Goal: Task Accomplishment & Management: Use online tool/utility

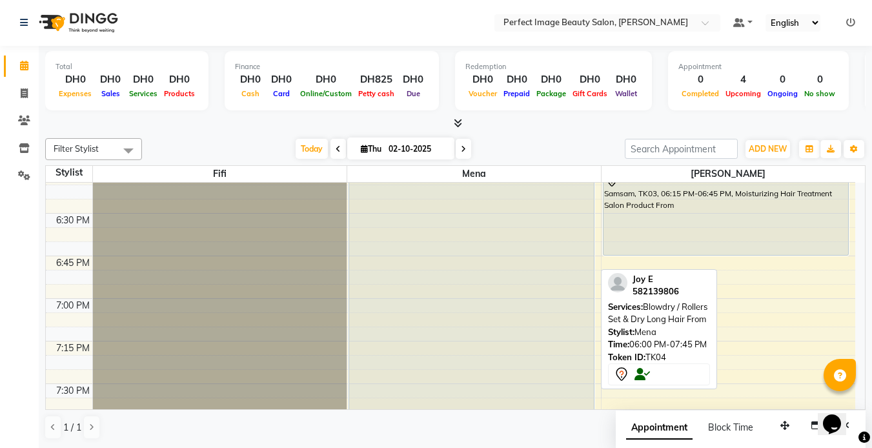
scroll to position [1587, 0]
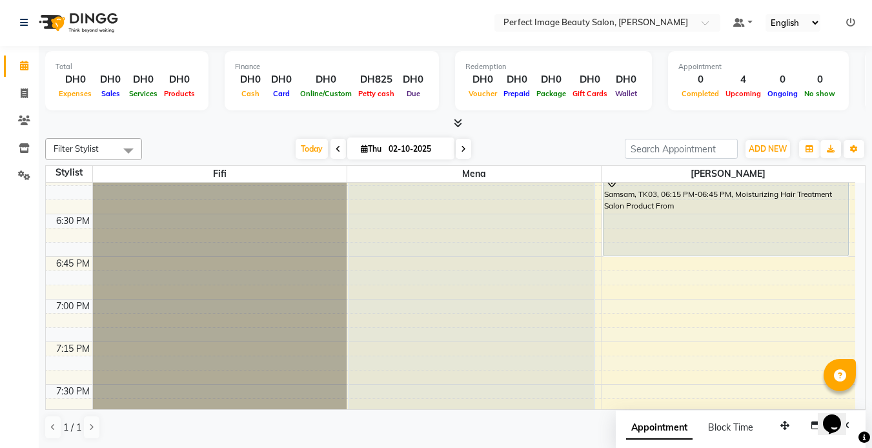
click at [463, 150] on icon at bounding box center [463, 149] width 5 height 8
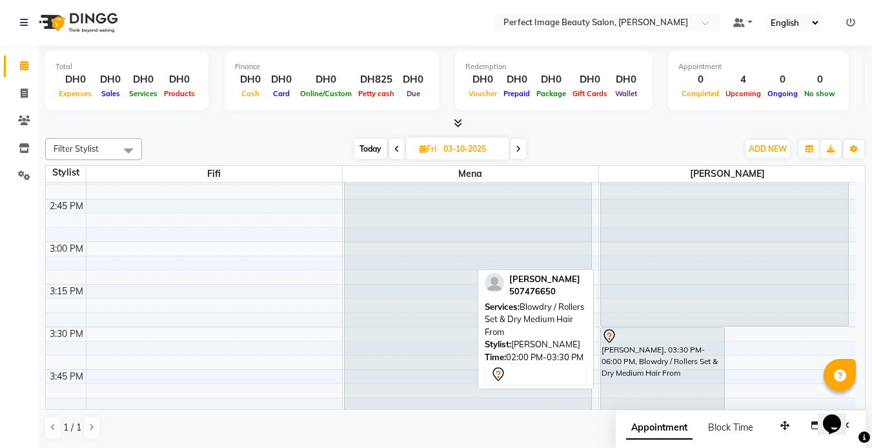
scroll to position [282, 0]
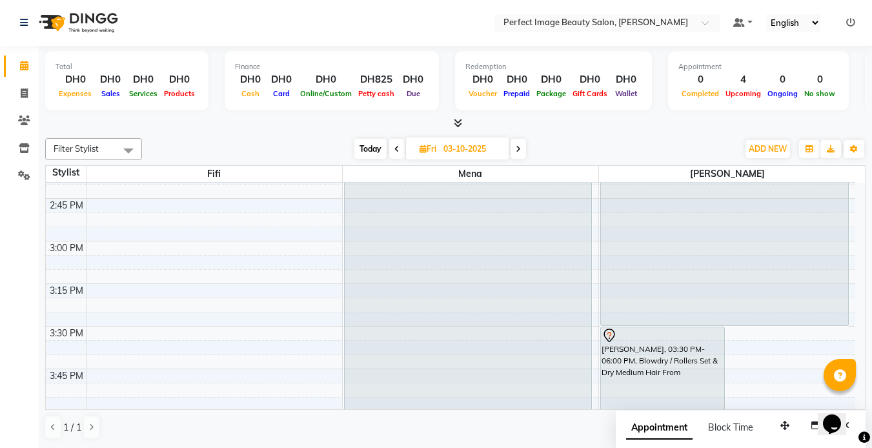
click at [518, 148] on icon at bounding box center [518, 149] width 5 height 8
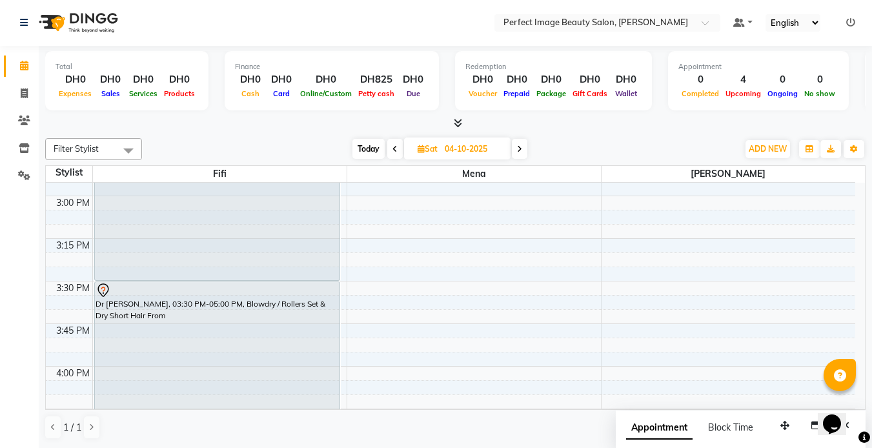
scroll to position [0, 0]
click at [393, 151] on icon at bounding box center [394, 150] width 5 height 8
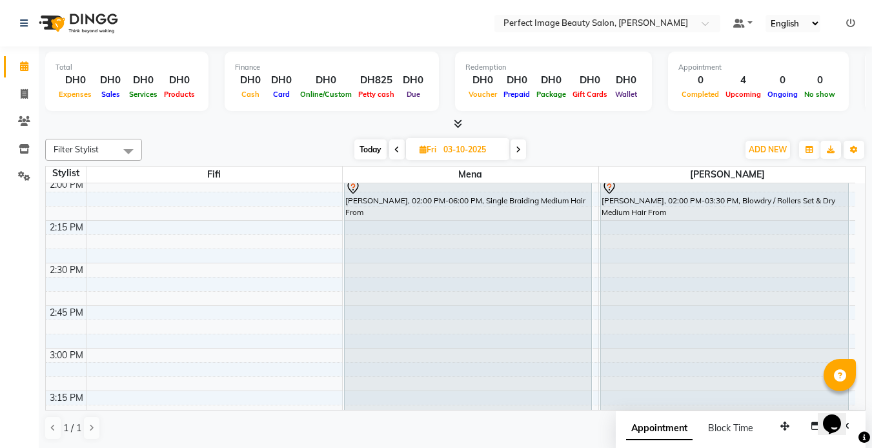
scroll to position [176, 0]
click at [518, 149] on icon at bounding box center [518, 150] width 5 height 8
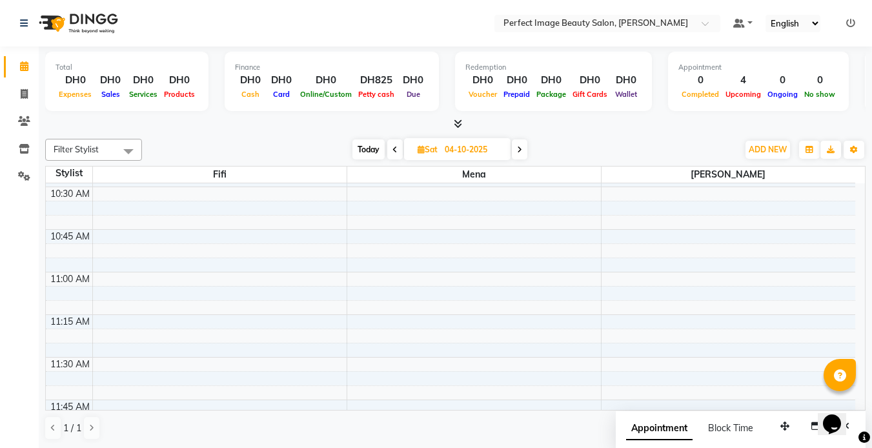
scroll to position [253, 0]
click at [364, 151] on span "Today" at bounding box center [368, 149] width 32 height 20
type input "02-10-2025"
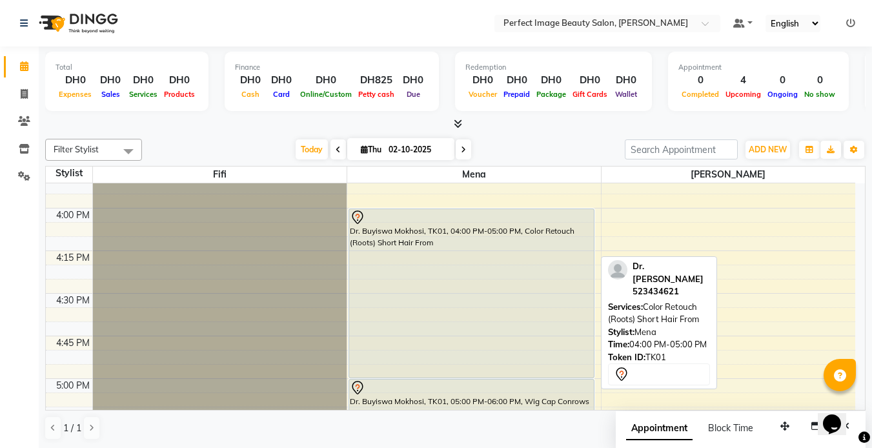
scroll to position [1167, 0]
click at [408, 243] on div "Dr. Buyiswa Mokhosi, TK01, 04:00 PM-05:00 PM, Color Retouch (Roots) Short Hair …" at bounding box center [471, 294] width 245 height 168
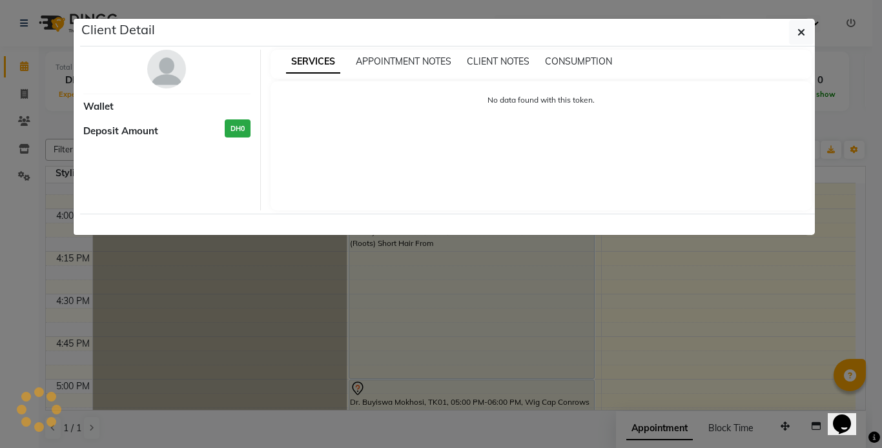
select select "7"
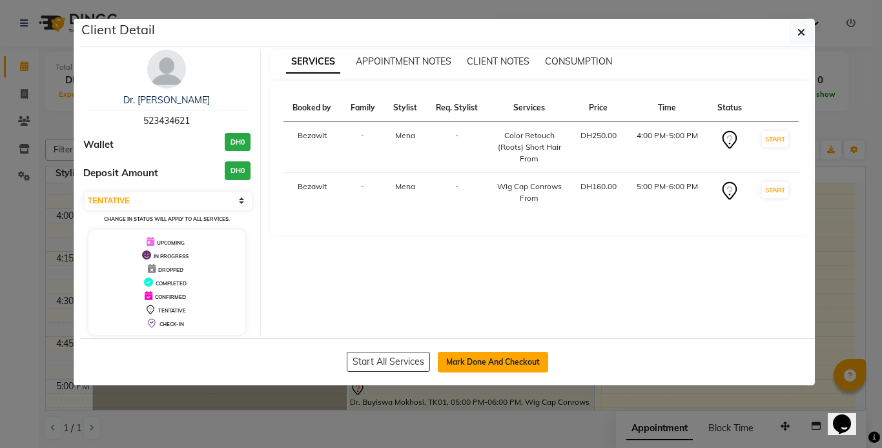
click at [472, 363] on button "Mark Done And Checkout" at bounding box center [493, 362] width 110 height 21
select select "service"
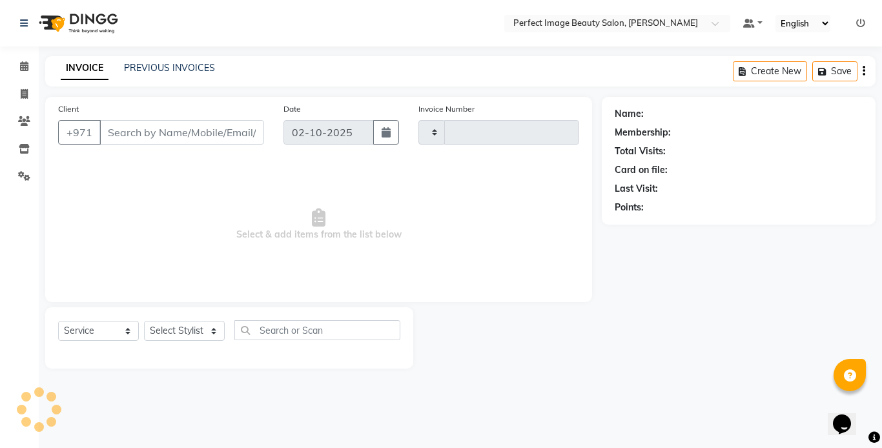
type input "0373"
select select "8564"
type input "52*****21"
select select "85054"
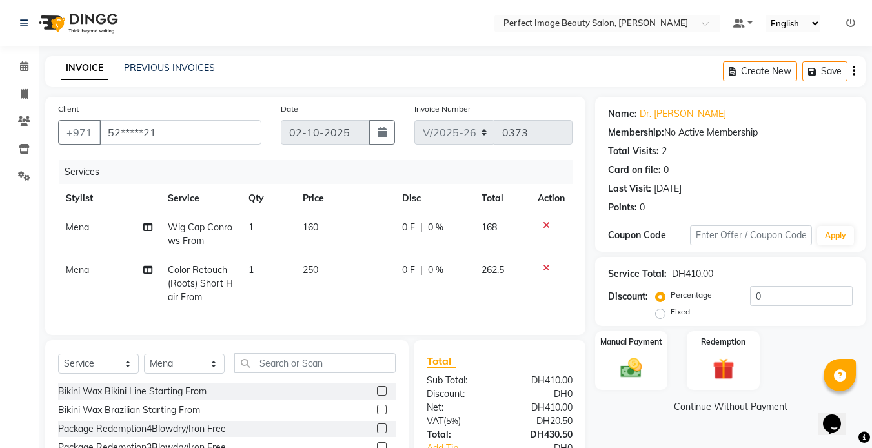
click at [320, 225] on td "160" at bounding box center [345, 234] width 100 height 43
select select "85054"
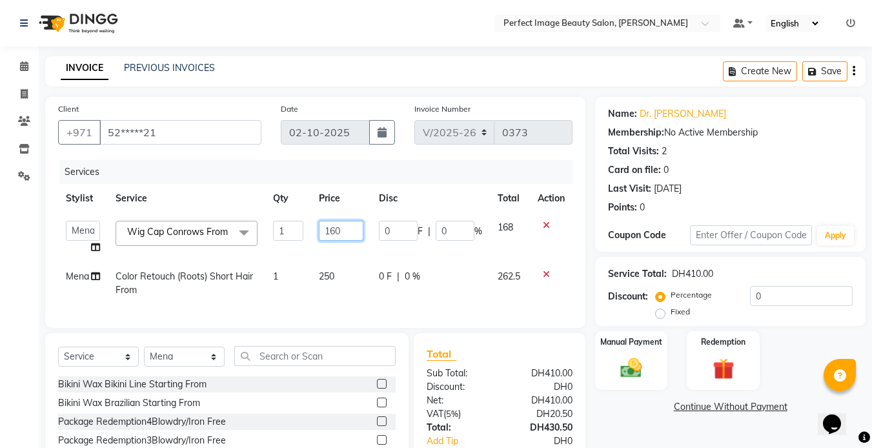
click at [347, 232] on input "160" at bounding box center [341, 231] width 45 height 20
type input "1"
type input "200"
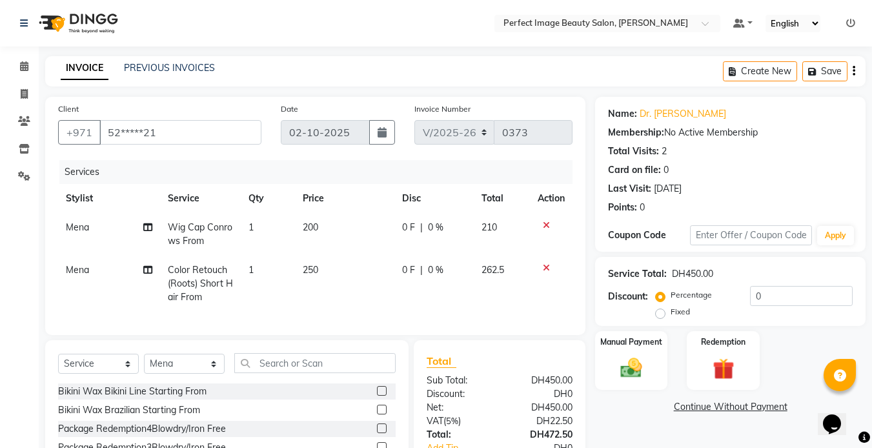
click at [339, 278] on td "250" at bounding box center [345, 284] width 100 height 56
select select "85054"
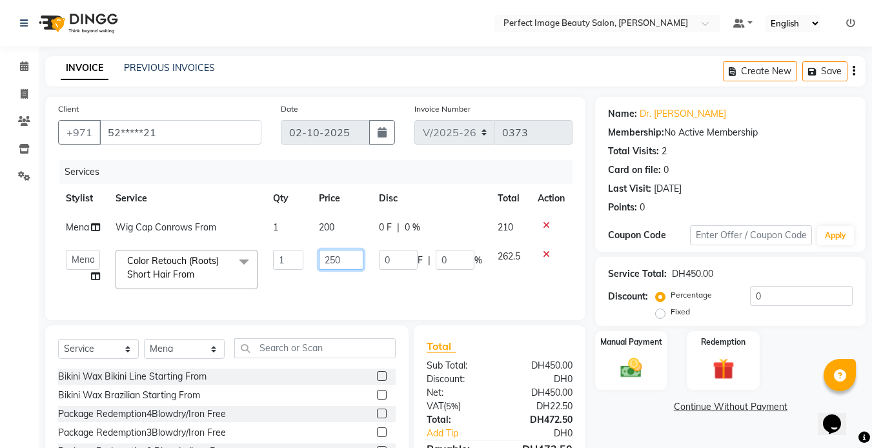
click at [339, 259] on input "250" at bounding box center [341, 260] width 45 height 20
type input "2"
type input "300"
click at [332, 286] on td "300" at bounding box center [341, 269] width 60 height 55
select select "85054"
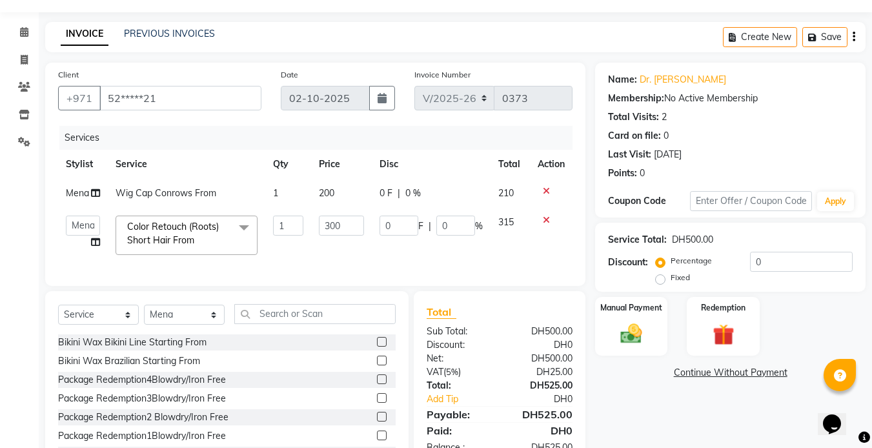
scroll to position [25, 0]
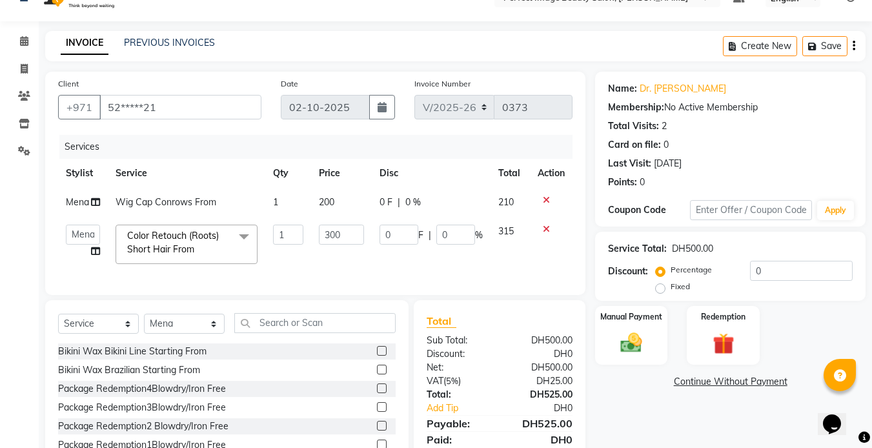
click at [325, 268] on td "300" at bounding box center [341, 244] width 60 height 55
click at [263, 333] on input "text" at bounding box center [314, 323] width 161 height 20
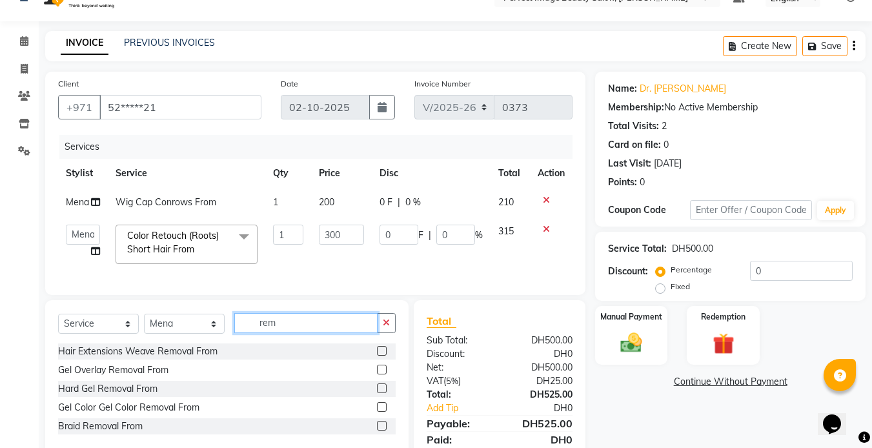
type input "rem"
click at [386, 356] on label at bounding box center [382, 351] width 10 height 10
click at [385, 356] on input "checkbox" at bounding box center [381, 351] width 8 height 8
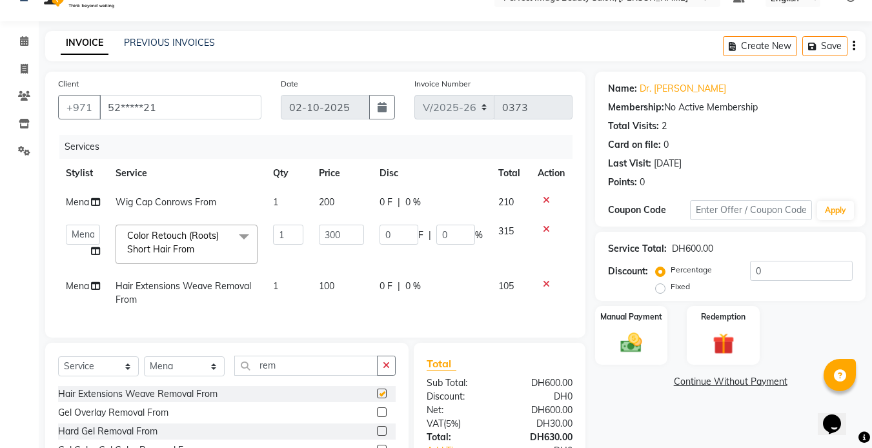
checkbox input "false"
click at [318, 304] on td "100" at bounding box center [341, 293] width 60 height 43
select select "85054"
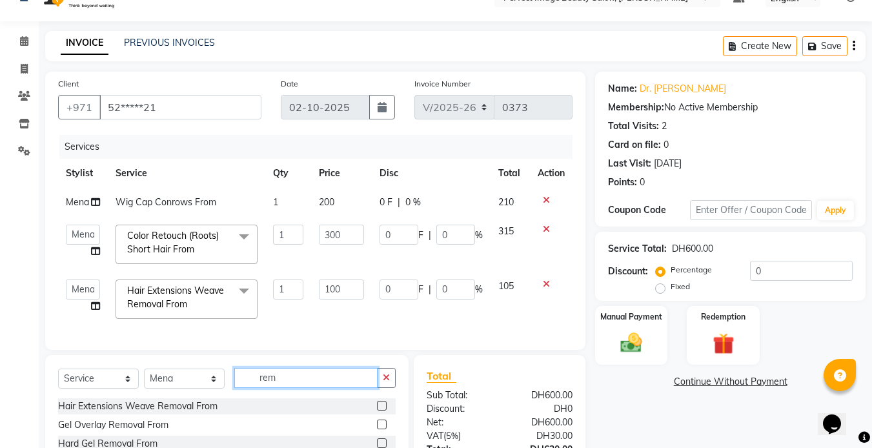
click at [295, 382] on input "rem" at bounding box center [305, 378] width 143 height 20
type input "r"
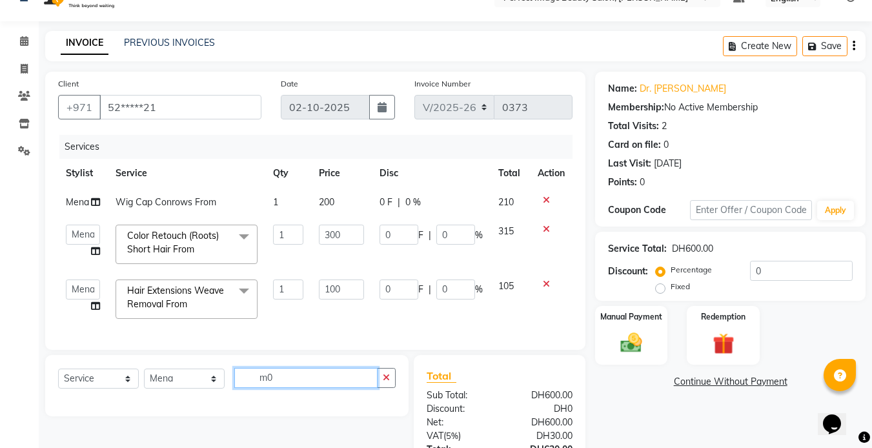
type input "m"
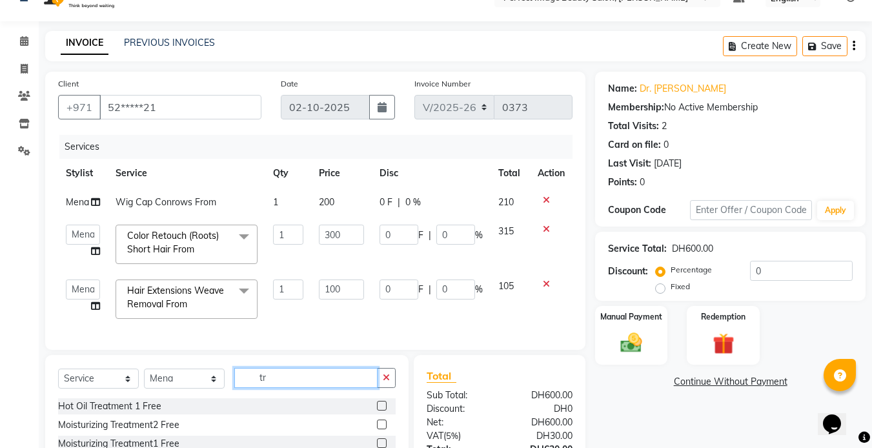
type input "t"
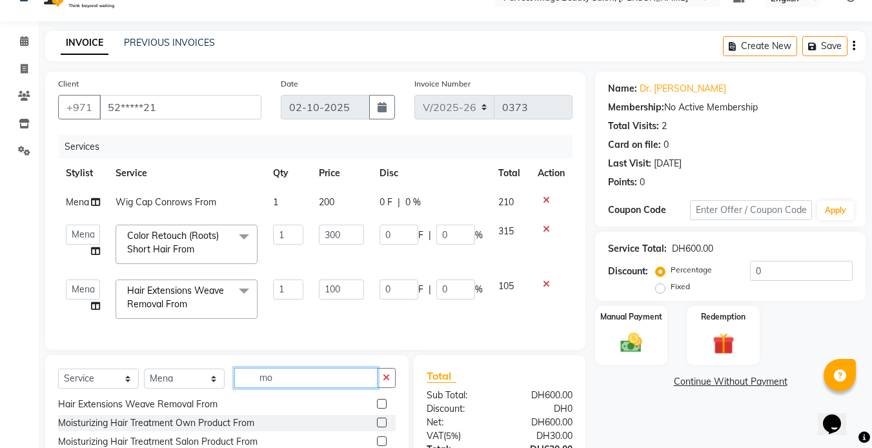
scroll to position [57, 0]
type input "mo"
click at [377, 429] on label at bounding box center [382, 424] width 10 height 10
click at [377, 429] on input "checkbox" at bounding box center [381, 424] width 8 height 8
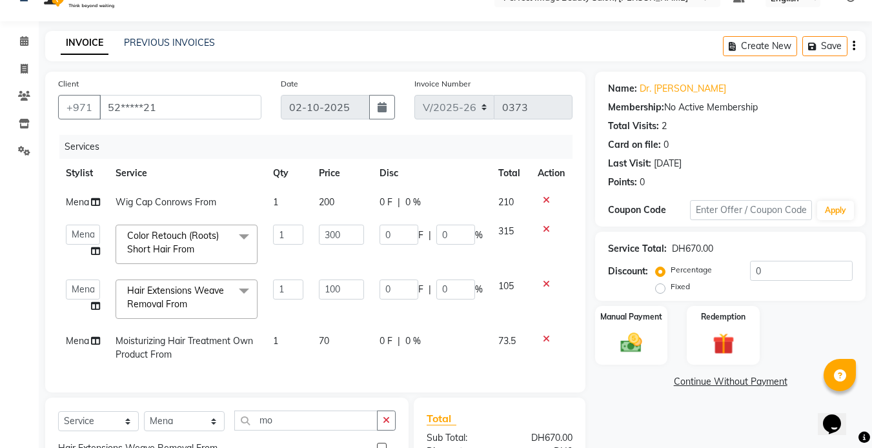
checkbox input "false"
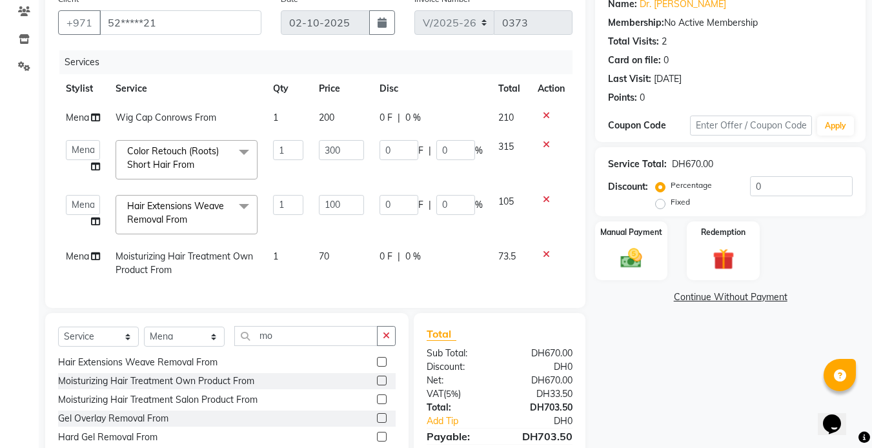
scroll to position [108, 0]
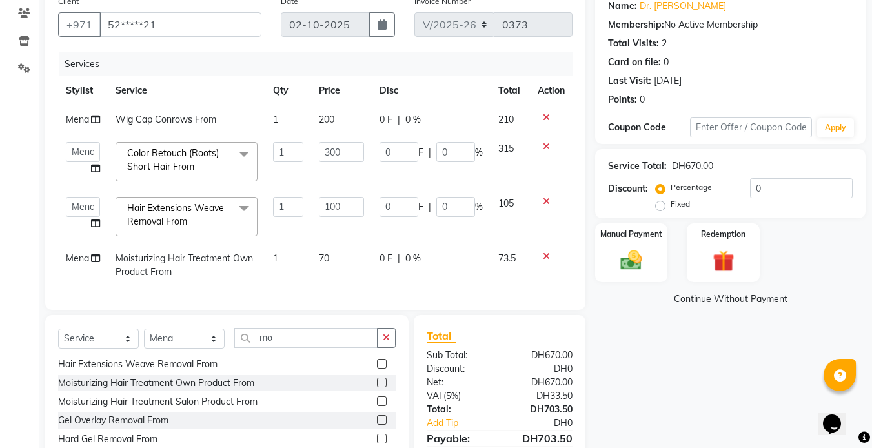
click at [377, 406] on label at bounding box center [382, 401] width 10 height 10
click at [377, 406] on input "checkbox" at bounding box center [381, 402] width 8 height 8
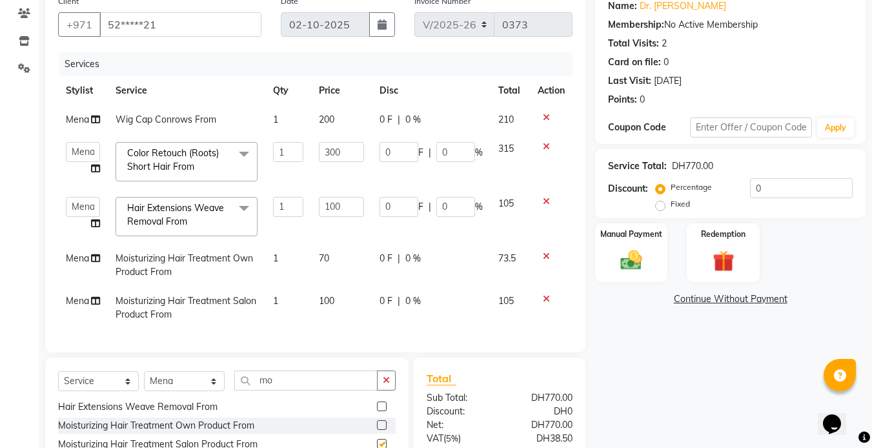
checkbox input "false"
click at [545, 259] on icon at bounding box center [546, 256] width 7 height 9
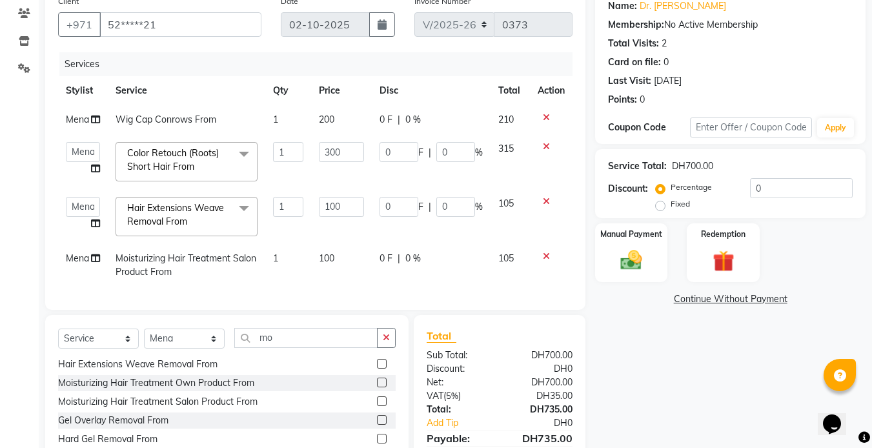
click at [315, 287] on div "Services Stylist Service Qty Price Disc Total Action Mena Wig Cap Conrows From …" at bounding box center [315, 174] width 514 height 245
drag, startPoint x: 317, startPoint y: 290, endPoint x: 318, endPoint y: 296, distance: 6.6
click at [317, 294] on div "Services Stylist Service Qty Price Disc Total Action Mena Wig Cap Conrows From …" at bounding box center [315, 174] width 514 height 245
click at [336, 268] on td "100" at bounding box center [341, 265] width 60 height 43
select select "85054"
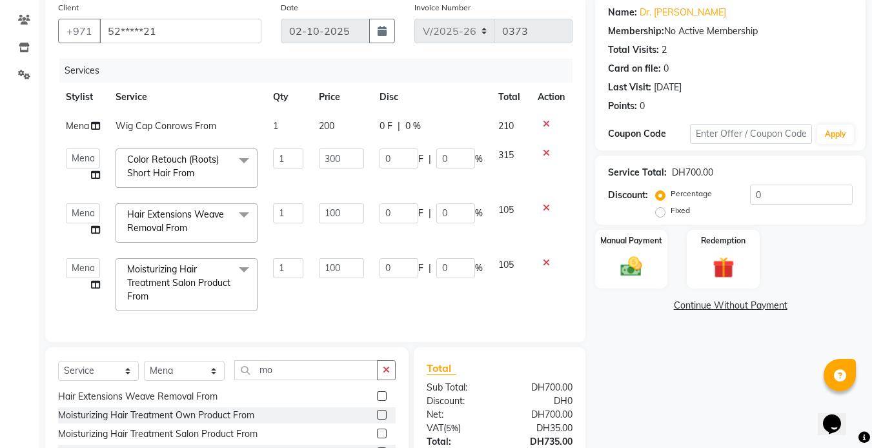
scroll to position [110, 0]
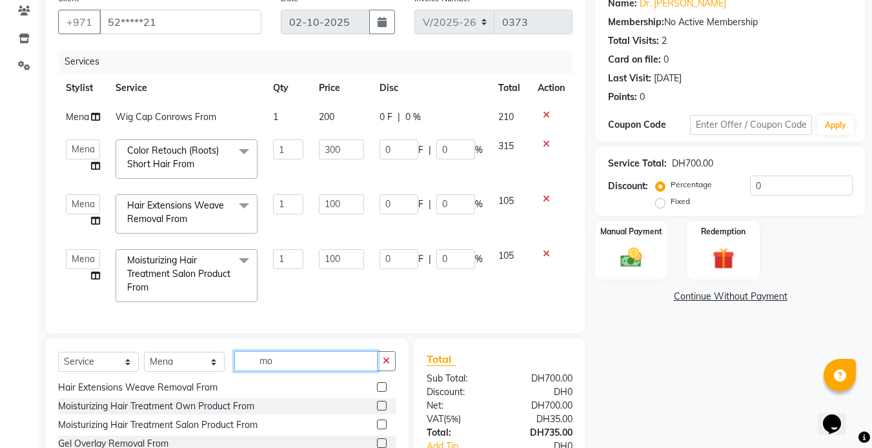
click at [283, 370] on input "mo" at bounding box center [305, 361] width 143 height 20
type input "m"
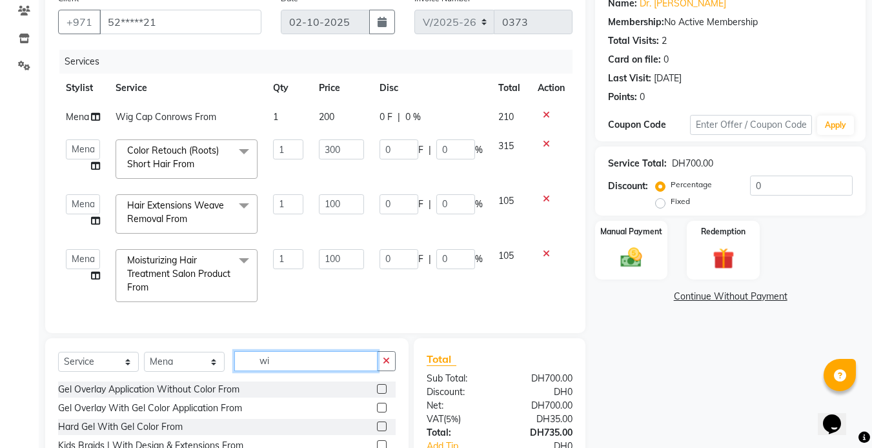
scroll to position [0, 0]
type input "w"
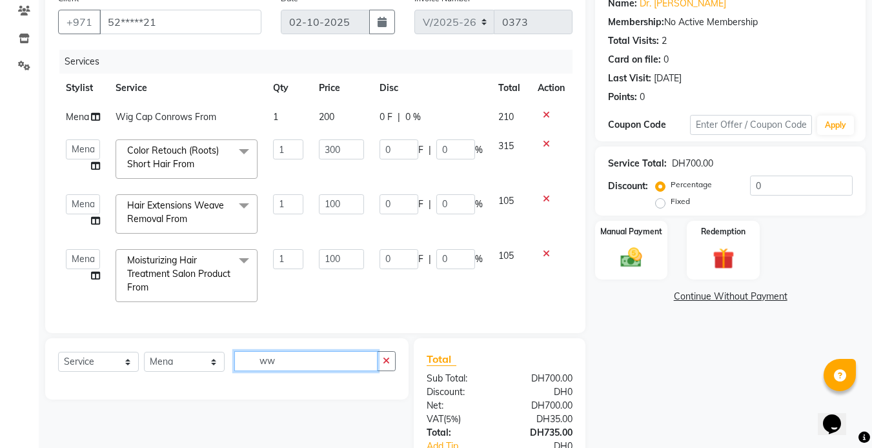
type input "w"
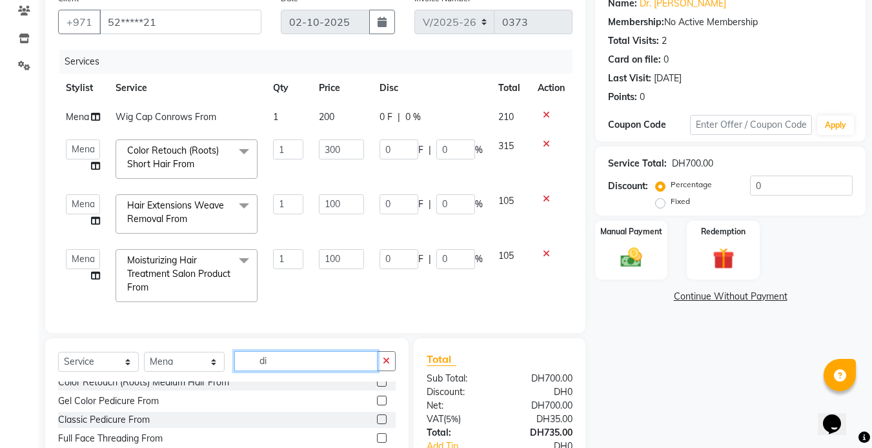
scroll to position [156, 0]
type input "d"
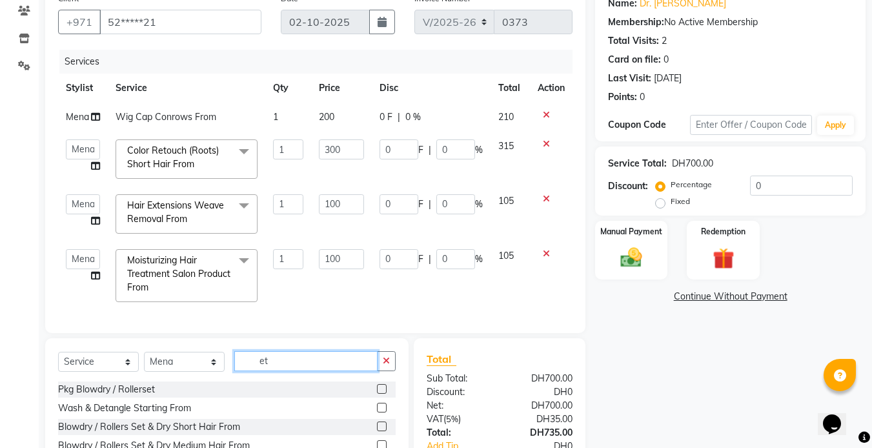
type input "et"
click at [230, 416] on div "Wash & Detangle Starting From" at bounding box center [227, 408] width 338 height 16
click at [377, 412] on label at bounding box center [382, 408] width 10 height 10
click at [377, 412] on input "checkbox" at bounding box center [381, 408] width 8 height 8
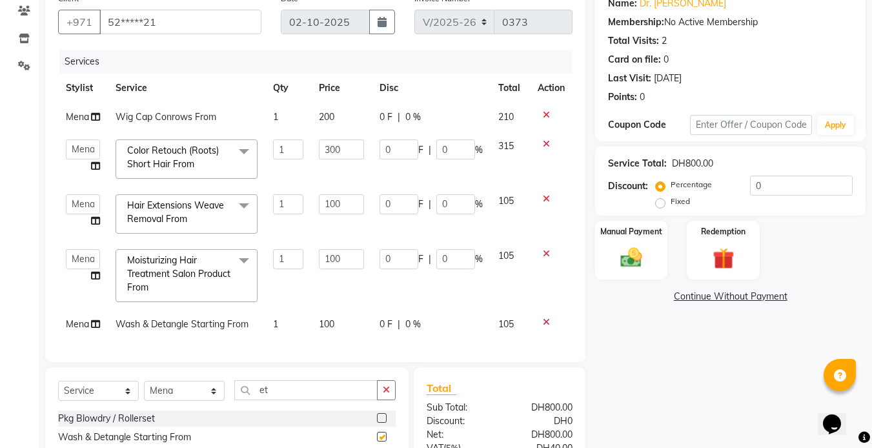
checkbox input "false"
click at [339, 322] on td "100" at bounding box center [341, 324] width 60 height 29
select select "85054"
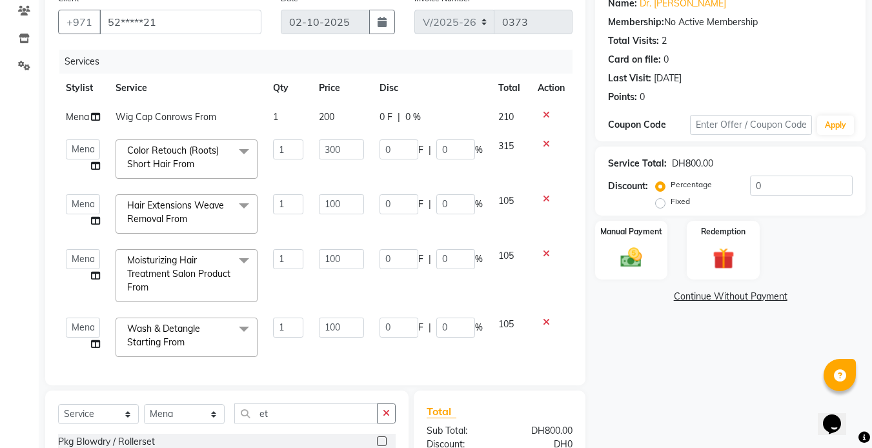
click at [339, 325] on td "100" at bounding box center [341, 337] width 60 height 55
click at [337, 338] on input "100" at bounding box center [341, 328] width 45 height 20
type input "180"
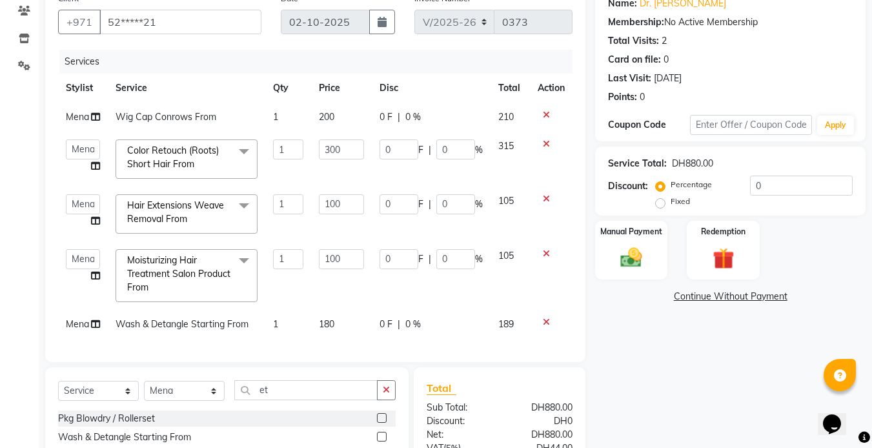
click at [333, 339] on td "180" at bounding box center [341, 324] width 60 height 29
select select "85054"
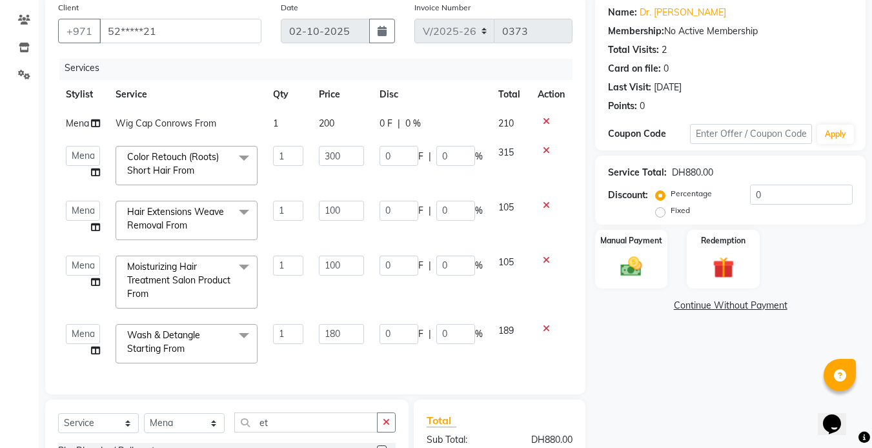
scroll to position [100, 0]
